Goal: Transaction & Acquisition: Purchase product/service

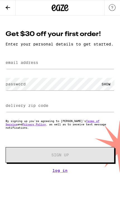
click at [22, 65] on label "email address" at bounding box center [22, 62] width 33 height 4
type input "[EMAIL_ADDRESS][DOMAIN_NAME]"
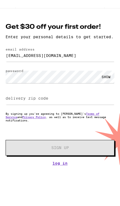
click at [104, 78] on div "SHOW" at bounding box center [106, 84] width 17 height 13
click at [84, 99] on input "delivery zip code" at bounding box center [60, 105] width 109 height 13
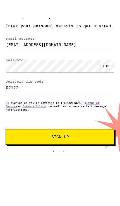
type input "92122"
click at [83, 153] on span "Sign Up" at bounding box center [60, 155] width 70 height 4
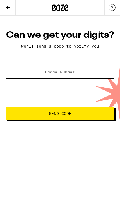
click at [82, 78] on input "Phone Number" at bounding box center [60, 72] width 109 height 13
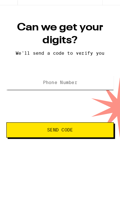
type input "[PHONE_NUMBER]"
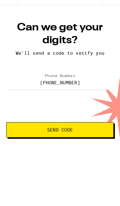
click at [77, 123] on span "Send Code" at bounding box center [52, 125] width 85 height 4
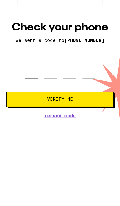
click at [33, 67] on input "tel" at bounding box center [27, 72] width 11 height 16
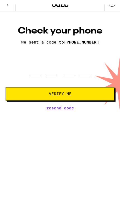
type input "0"
type input "6"
type input "2"
click at [60, 97] on button "Verify Me" at bounding box center [60, 97] width 109 height 13
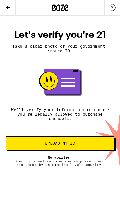
click at [80, 145] on span "Upload my ID" at bounding box center [59, 143] width 99 height 4
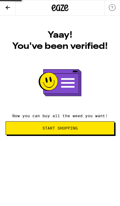
click at [89, 129] on span "Start Shopping" at bounding box center [59, 128] width 99 height 4
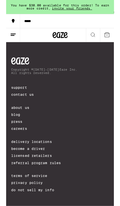
scroll to position [2220, 0]
click at [99, 41] on icon at bounding box center [96, 38] width 7 height 7
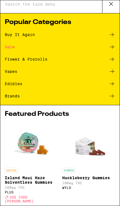
scroll to position [4, 0]
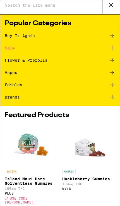
click at [112, 99] on icon at bounding box center [112, 97] width 7 height 7
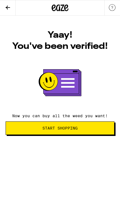
click at [89, 130] on span "Start Shopping" at bounding box center [59, 128] width 99 height 4
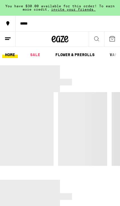
click at [97, 40] on icon at bounding box center [96, 38] width 7 height 7
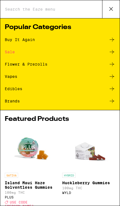
click at [56, 10] on input "Search for Products" at bounding box center [53, 9] width 97 height 5
click at [81, 12] on input "Search for Products" at bounding box center [53, 9] width 97 height 5
click at [111, 103] on icon at bounding box center [112, 101] width 7 height 7
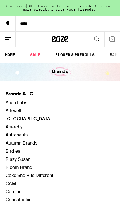
click at [5, 39] on icon at bounding box center [7, 38] width 7 height 7
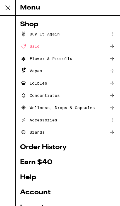
click at [112, 108] on icon at bounding box center [112, 107] width 7 height 7
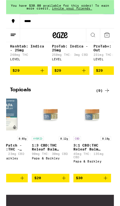
scroll to position [341, 0]
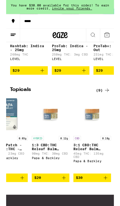
click at [50, 166] on p "1:3 CBD:THC Releaf Balm (15ml) - 120mg" at bounding box center [49, 163] width 42 height 9
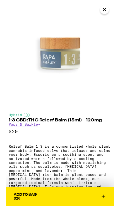
click at [111, 11] on icon "Close" at bounding box center [109, 10] width 7 height 8
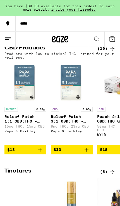
scroll to position [39, 0]
